Goal: Check status: Check status

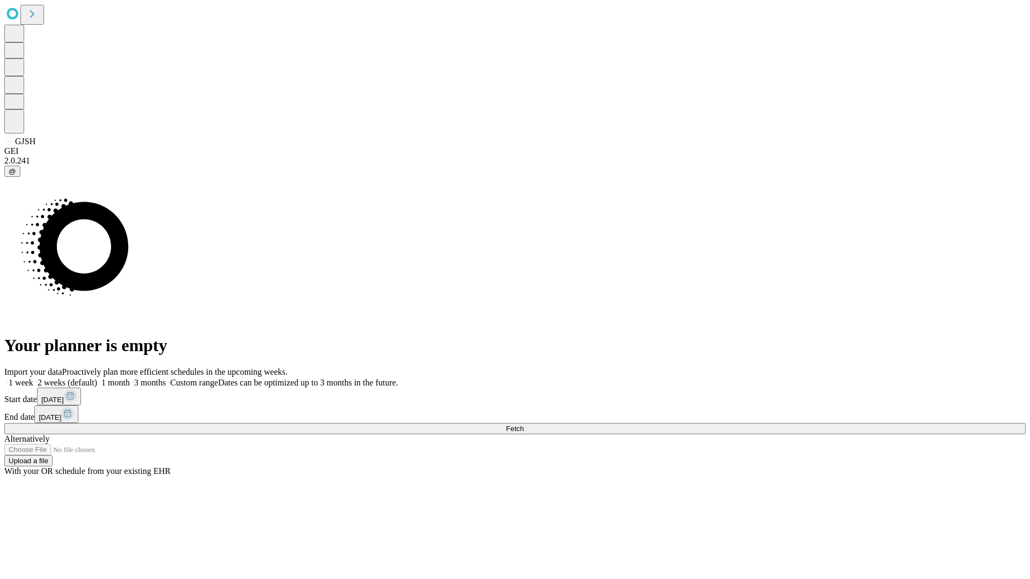
click at [524, 425] on span "Fetch" at bounding box center [515, 429] width 18 height 8
